Goal: Information Seeking & Learning: Find specific fact

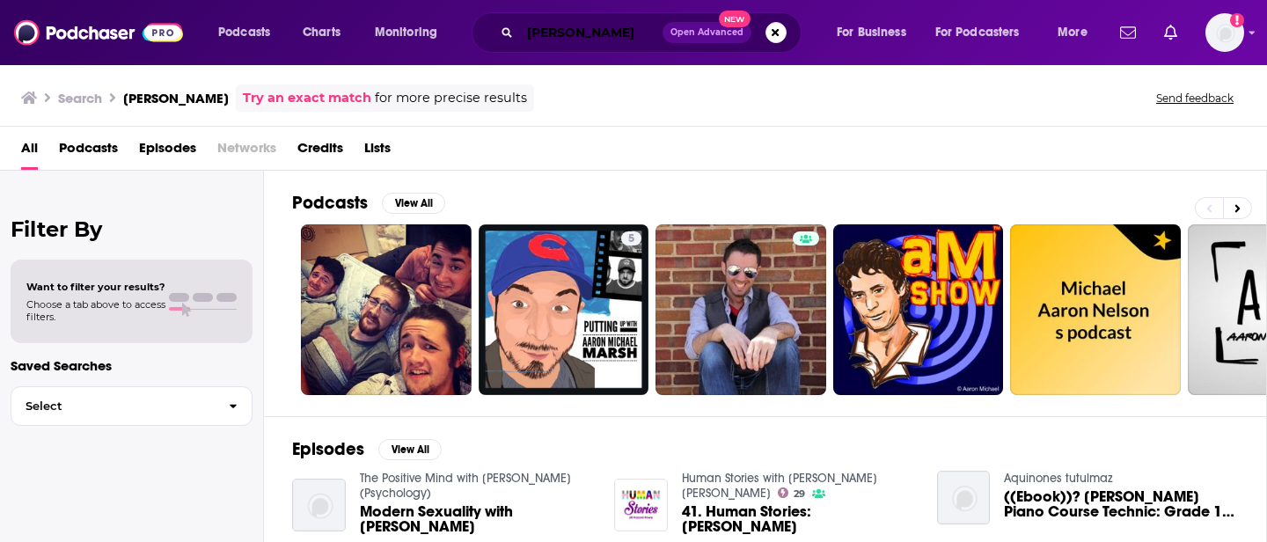
click at [577, 32] on input "[PERSON_NAME]" at bounding box center [591, 32] width 143 height 28
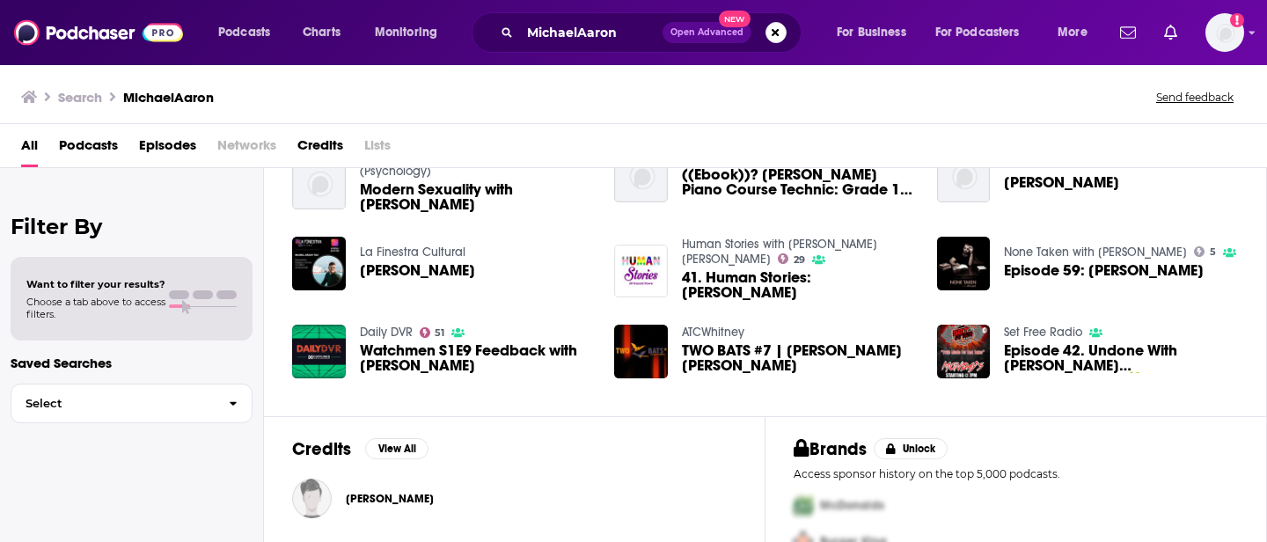
scroll to position [265, 0]
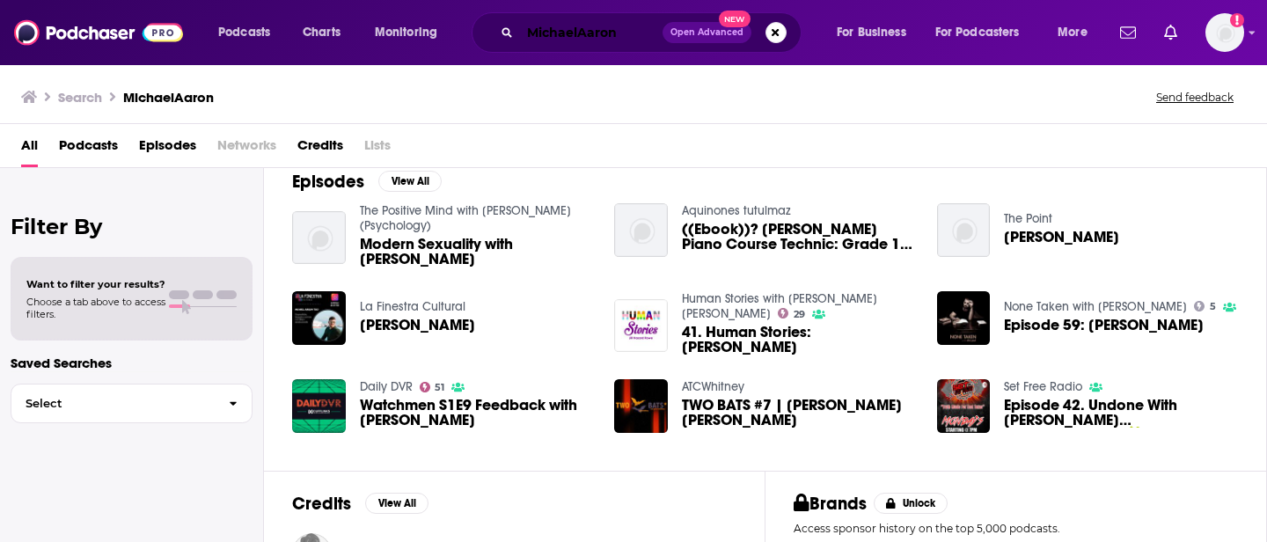
click at [588, 25] on input "MichaelAaron" at bounding box center [591, 32] width 143 height 28
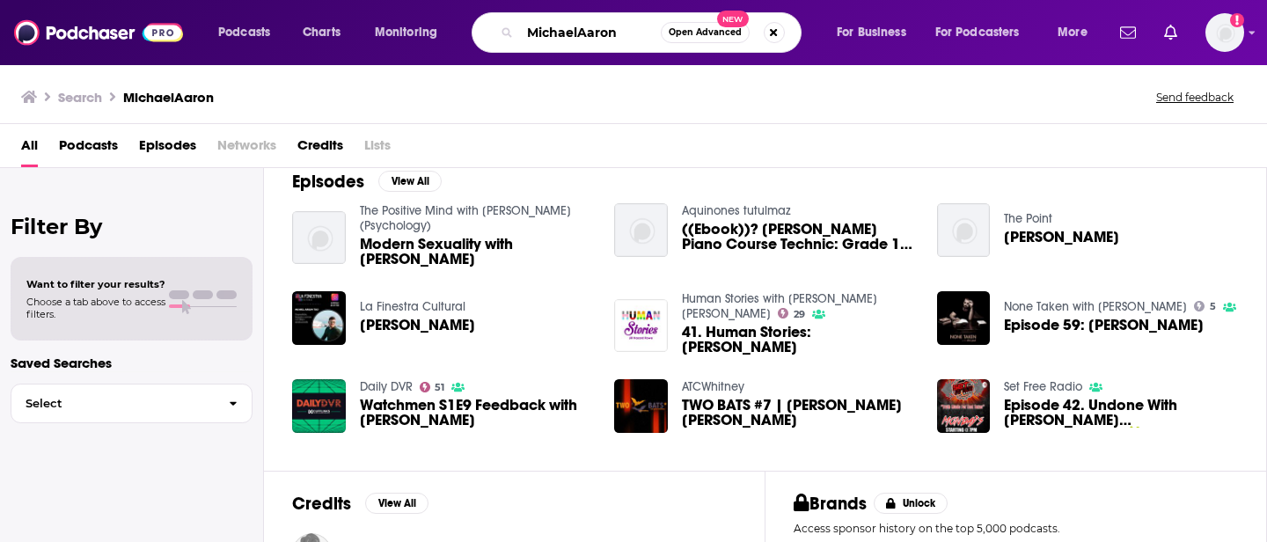
click at [590, 31] on input "MichaelAaron" at bounding box center [590, 32] width 141 height 28
type input "B"
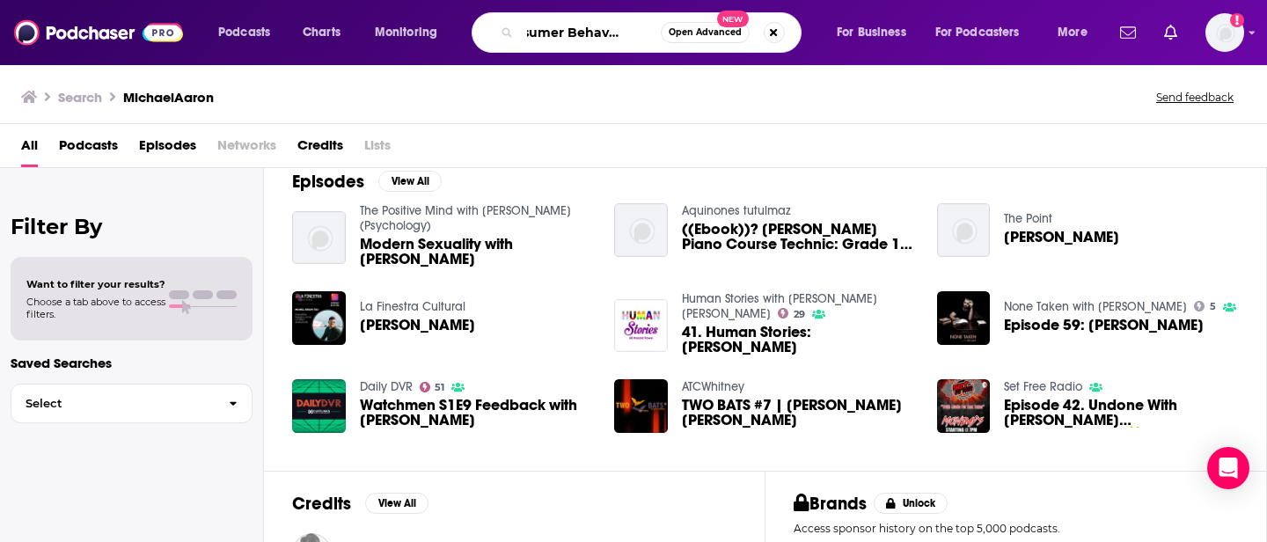
type input "Consumer Behavior Lab"
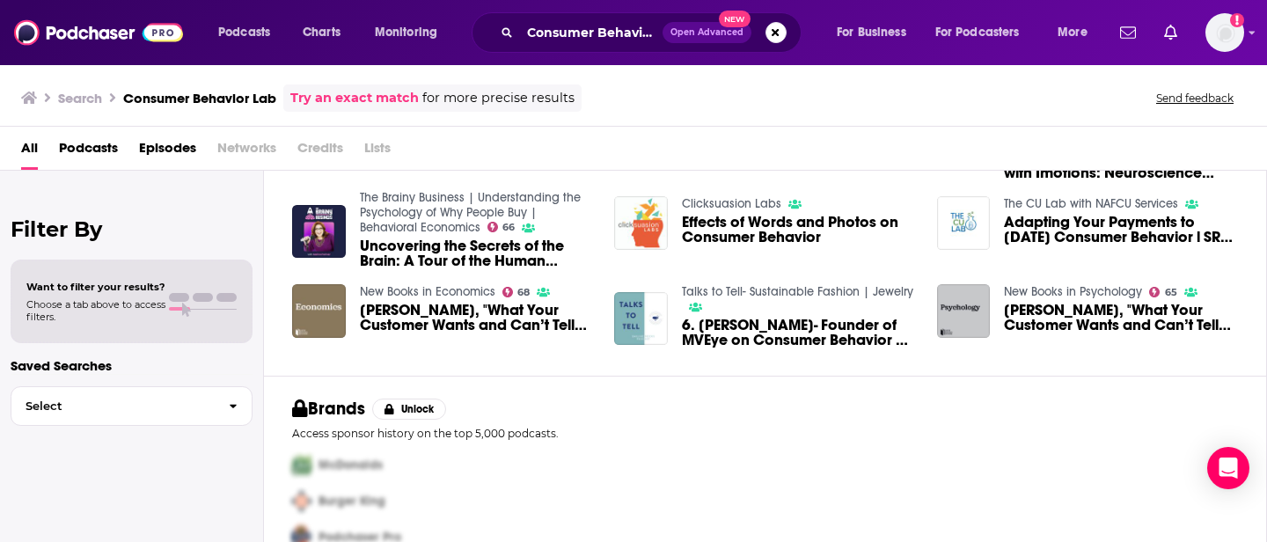
scroll to position [393, 0]
